Goal: Navigation & Orientation: Find specific page/section

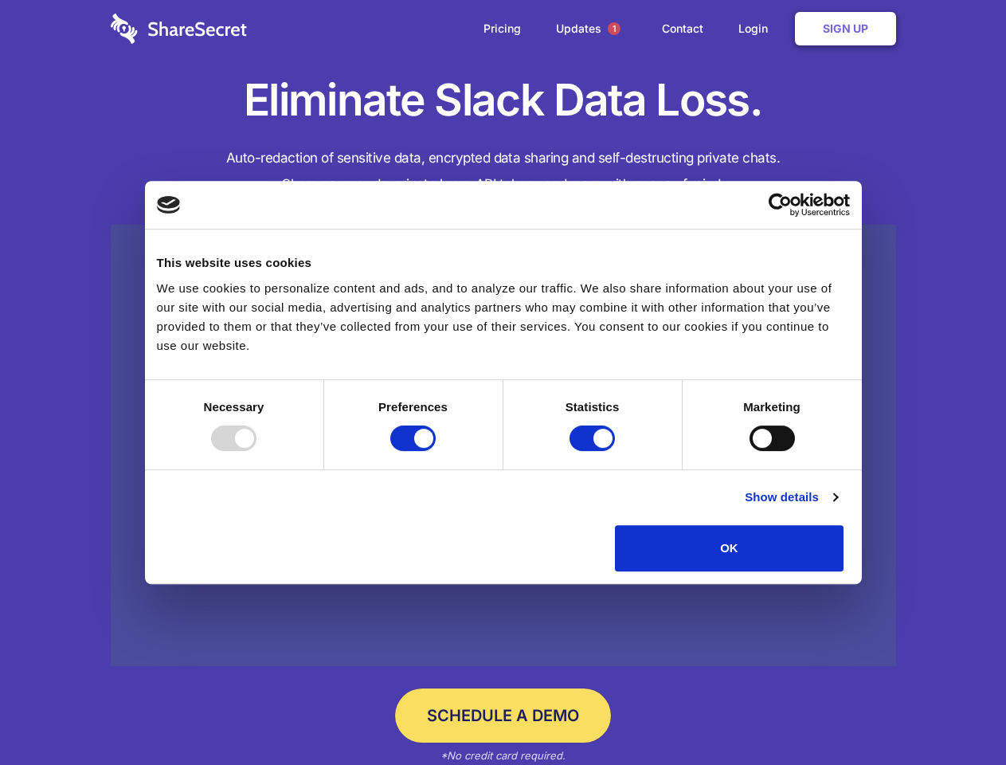
click at [257, 451] on div at bounding box center [233, 437] width 45 height 25
click at [436, 451] on input "Preferences" at bounding box center [412, 437] width 45 height 25
checkbox input "false"
click at [594, 451] on input "Statistics" at bounding box center [592, 437] width 45 height 25
checkbox input "false"
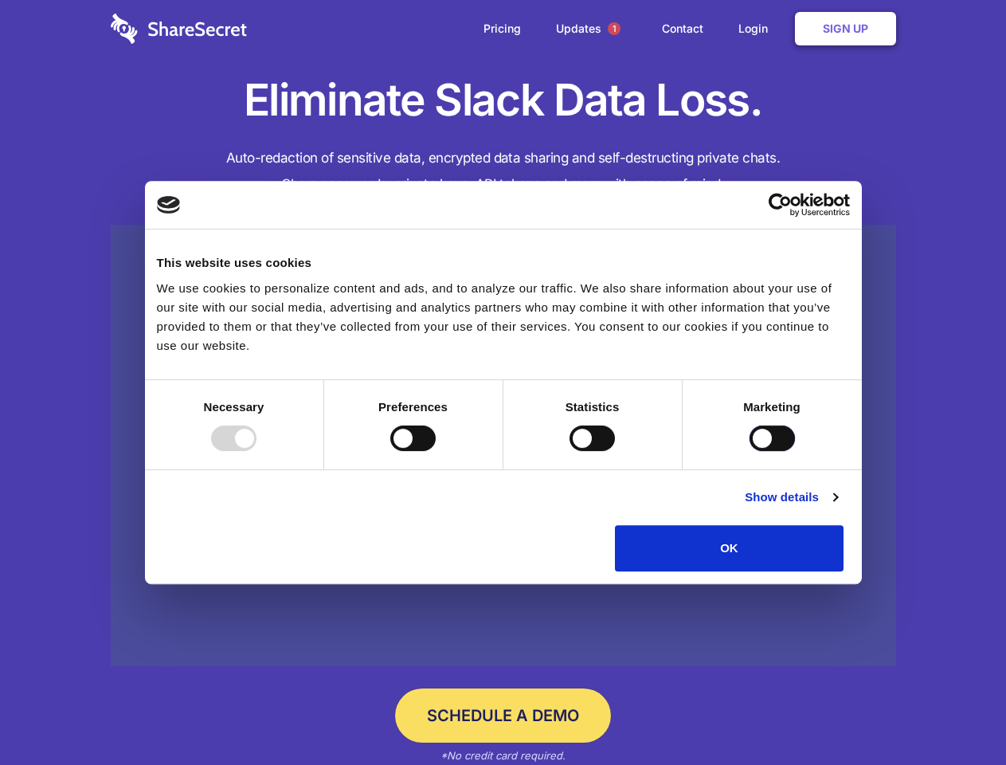
click at [750, 451] on input "Marketing" at bounding box center [772, 437] width 45 height 25
checkbox input "true"
click at [837, 507] on link "Show details" at bounding box center [791, 497] width 92 height 19
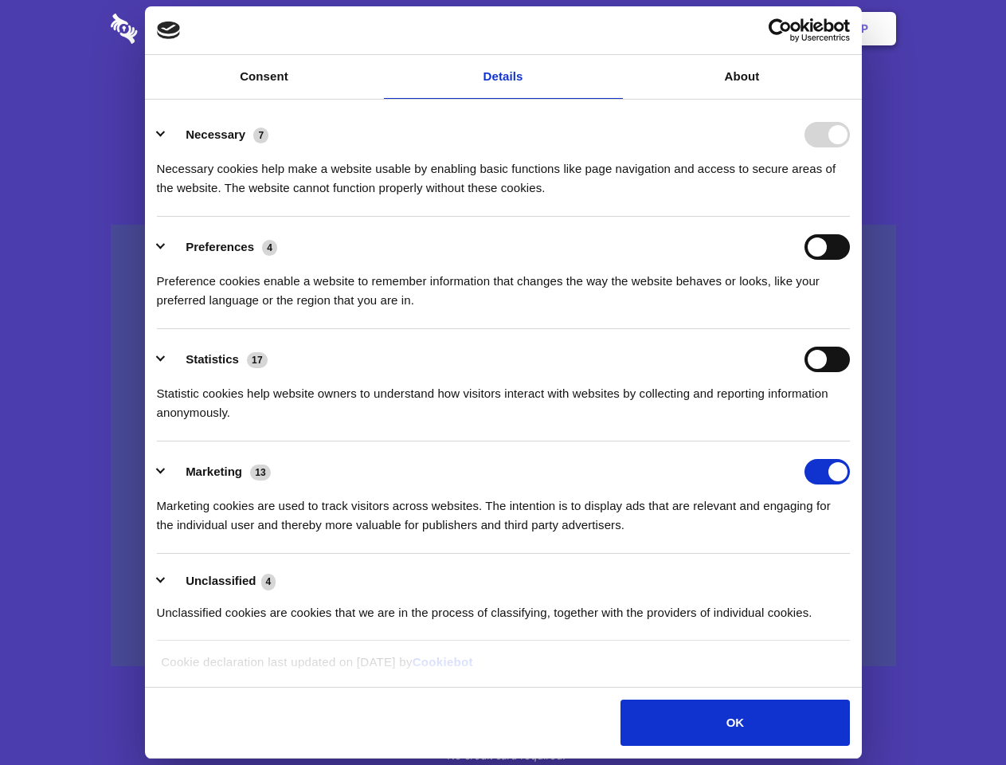
click at [850, 217] on li "Necessary 7 Necessary cookies help make a website usable by enabling basic func…" at bounding box center [503, 160] width 693 height 112
click at [613, 29] on span "1" at bounding box center [614, 28] width 13 height 13
